Goal: Task Accomplishment & Management: Manage account settings

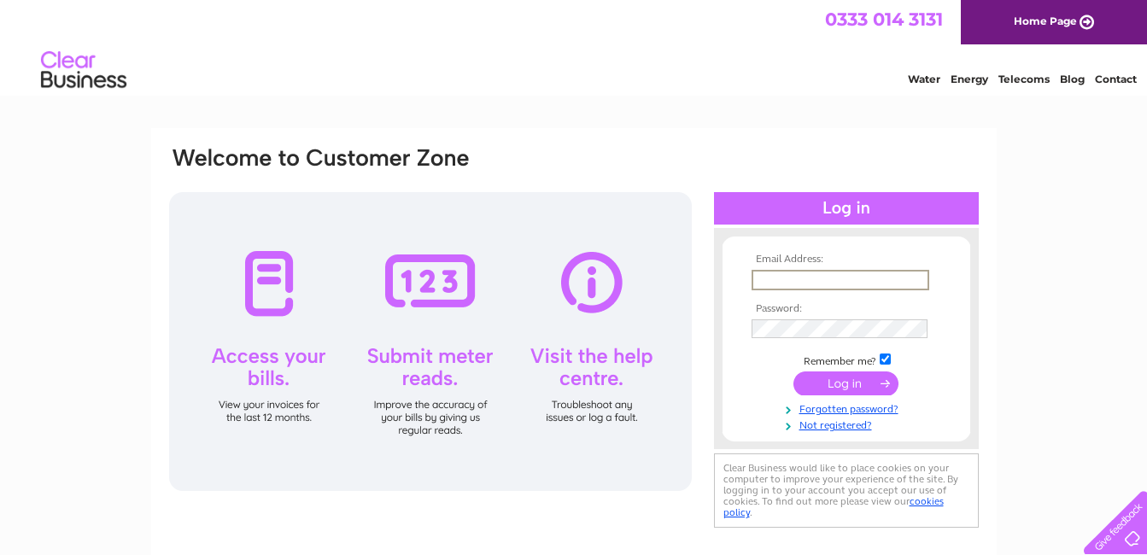
click at [788, 275] on input "text" at bounding box center [840, 280] width 178 height 20
type input "richard@wisewords.org"
click at [842, 379] on input "submit" at bounding box center [845, 383] width 105 height 24
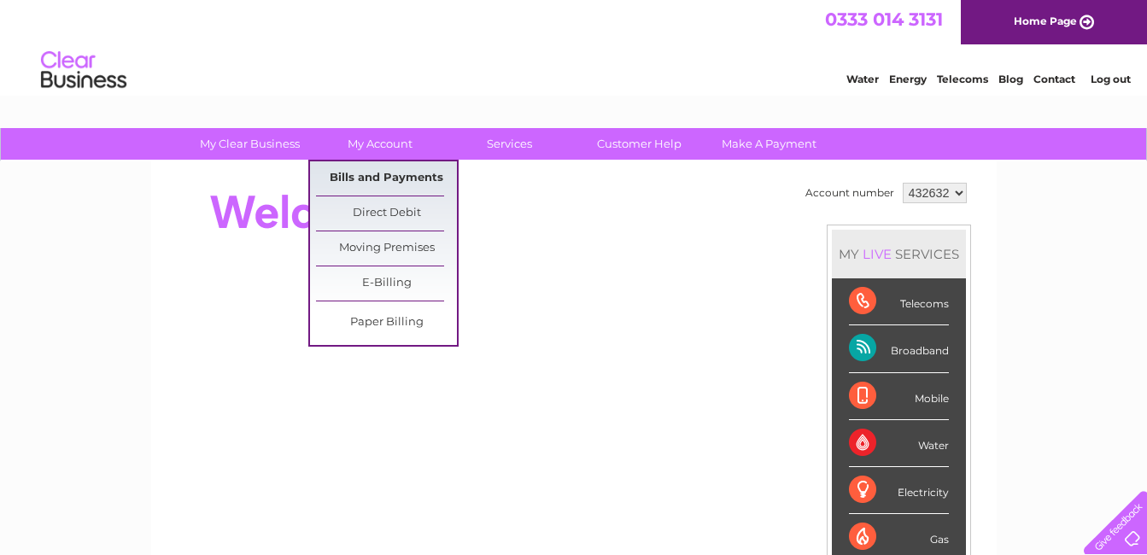
click at [383, 175] on link "Bills and Payments" at bounding box center [386, 178] width 141 height 34
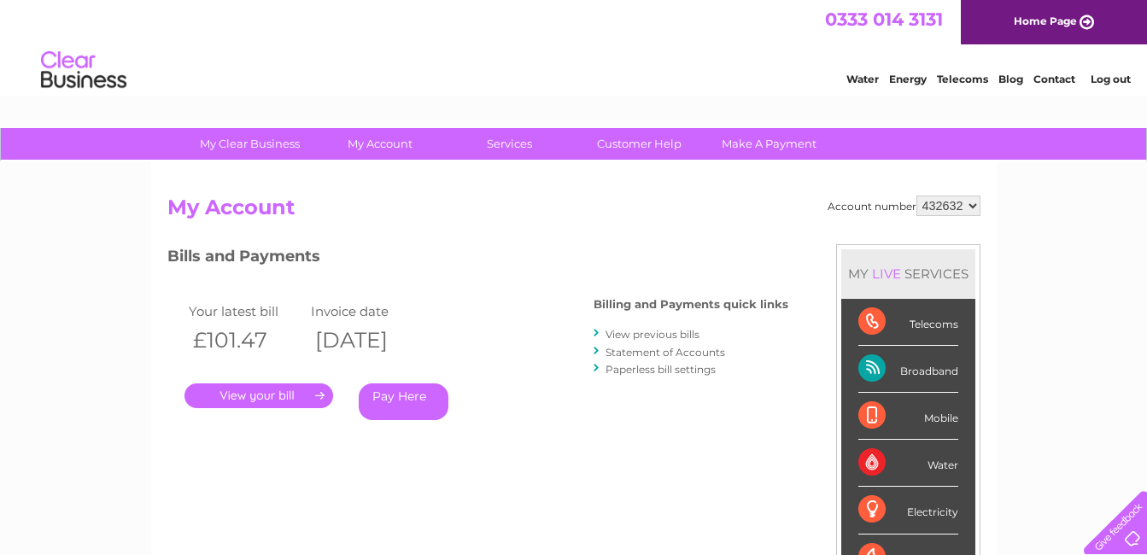
click at [273, 394] on link "." at bounding box center [258, 395] width 149 height 25
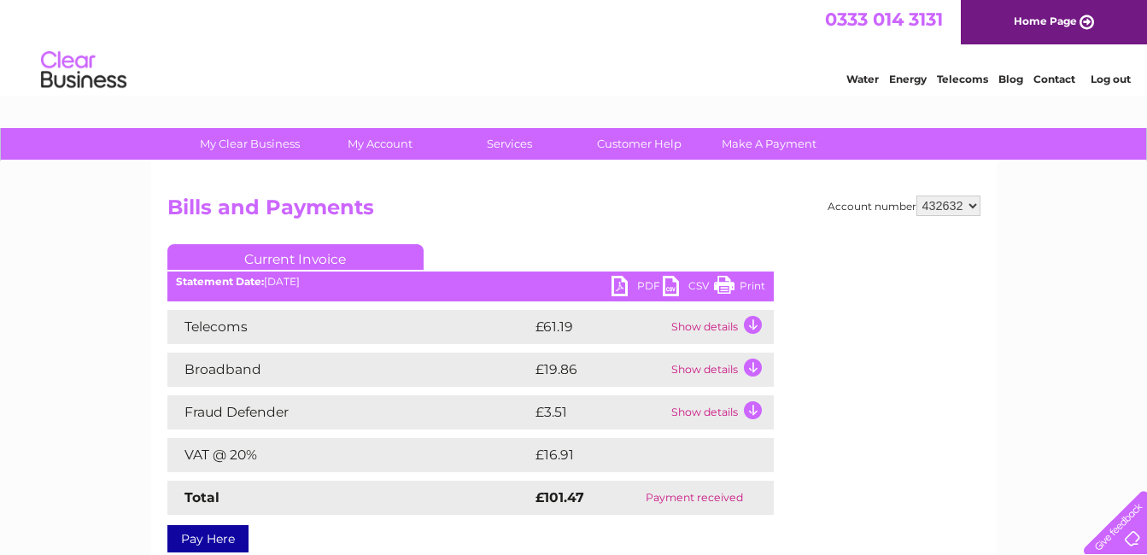
click at [626, 285] on link "PDF" at bounding box center [636, 288] width 51 height 25
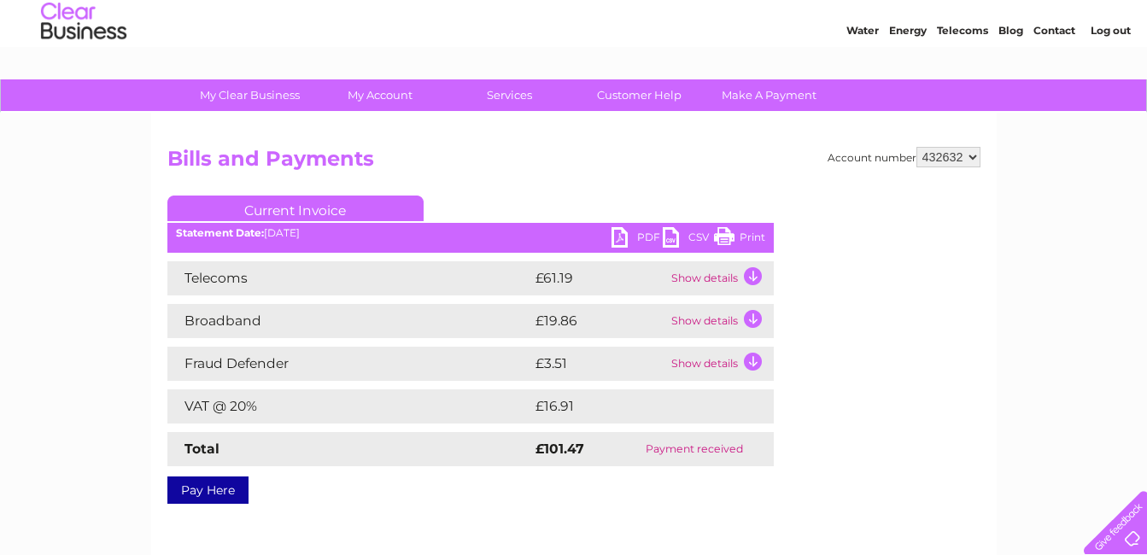
scroll to position [48, 0]
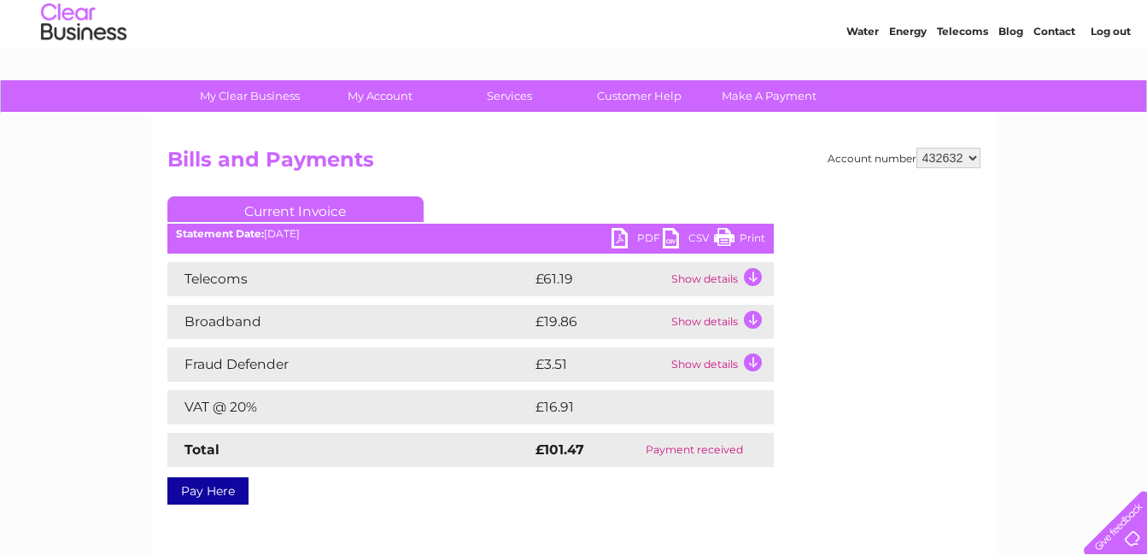
click at [734, 240] on link "Print" at bounding box center [739, 240] width 51 height 25
